Goal: Find specific page/section: Find specific page/section

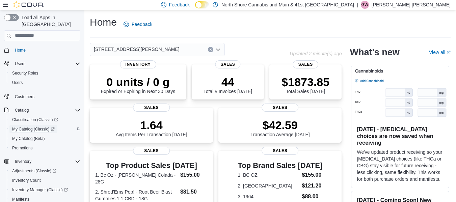
click at [21, 127] on span "My Catalog (Classic)" at bounding box center [33, 129] width 43 height 5
